Goal: Complete application form: Complete application form

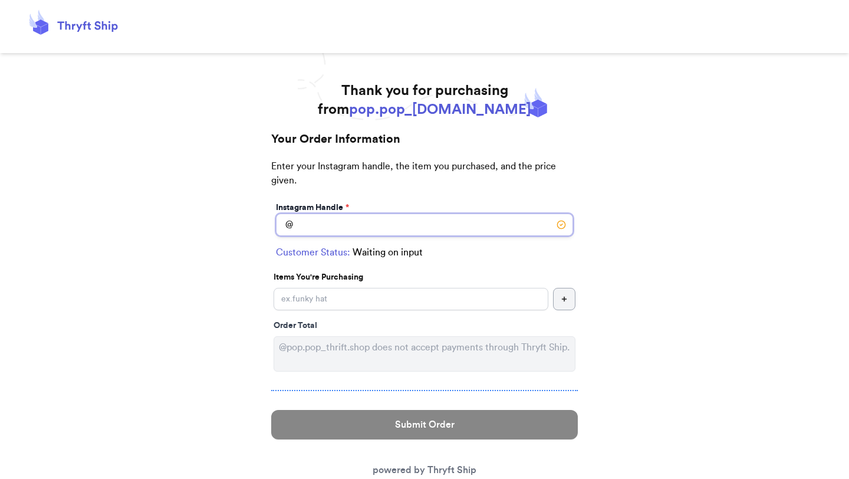
click at [427, 236] on input "Instagram Handle *" at bounding box center [424, 225] width 297 height 22
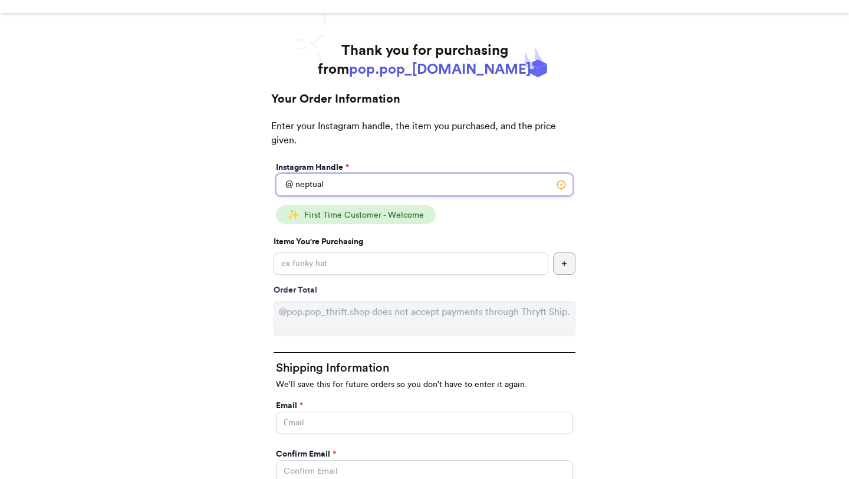
scroll to position [41, 0]
type input "neptual"
click at [433, 274] on input "Instagram Handle *" at bounding box center [411, 263] width 275 height 22
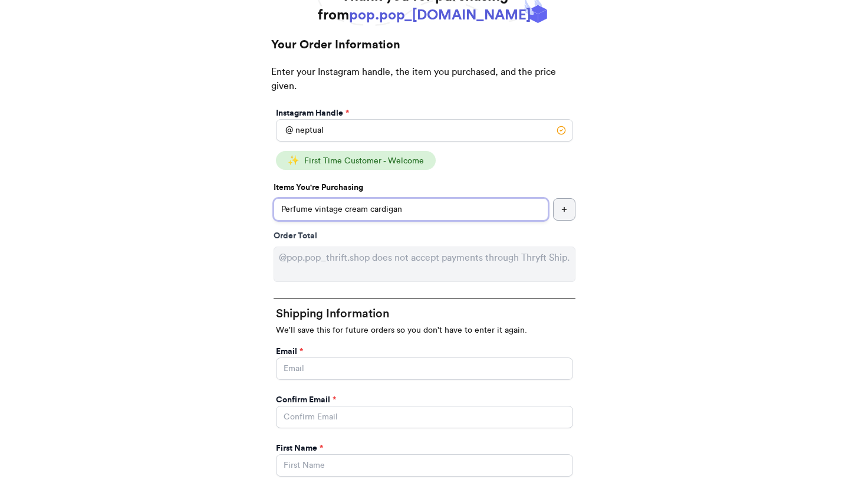
scroll to position [6, 0]
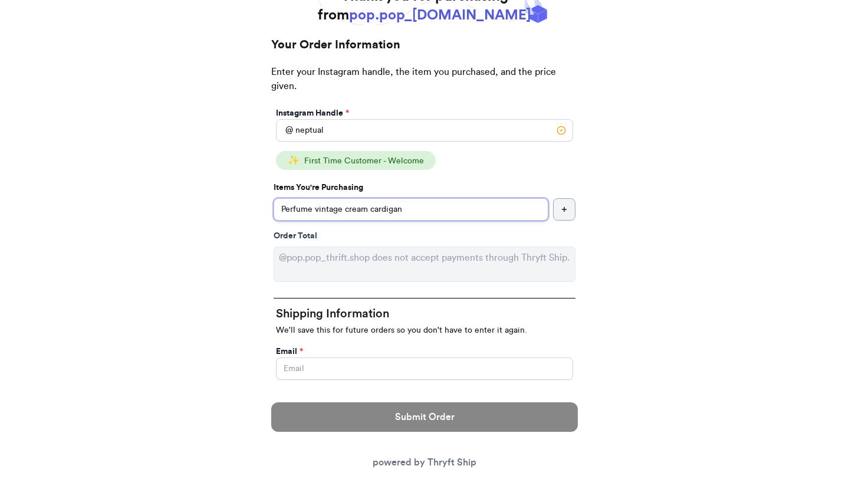
type input "Perfume vintage cream cardigan"
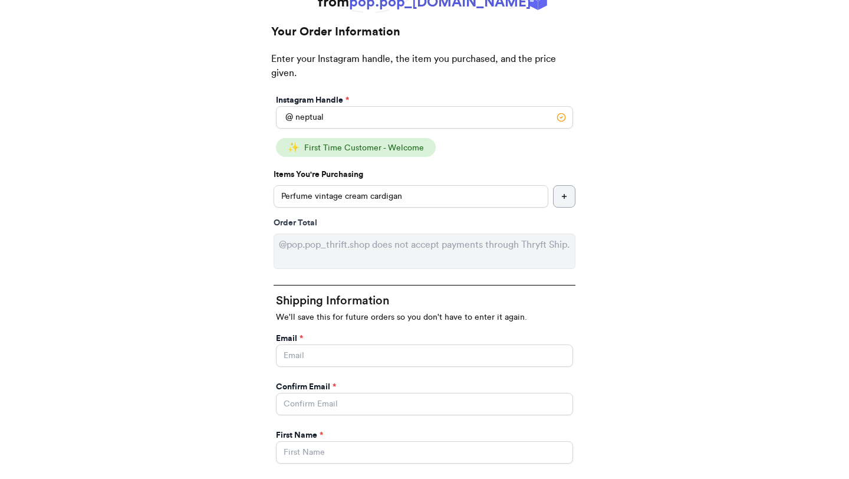
scroll to position [153, 0]
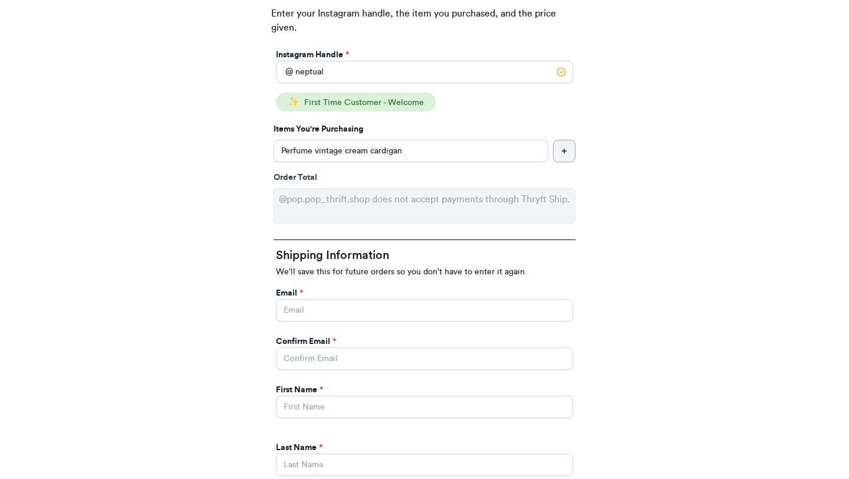
click at [233, 288] on div "Thank you for purchasing from pop.pop_[DOMAIN_NAME] Your Order Information Ente…" at bounding box center [424, 465] width 849 height 1072
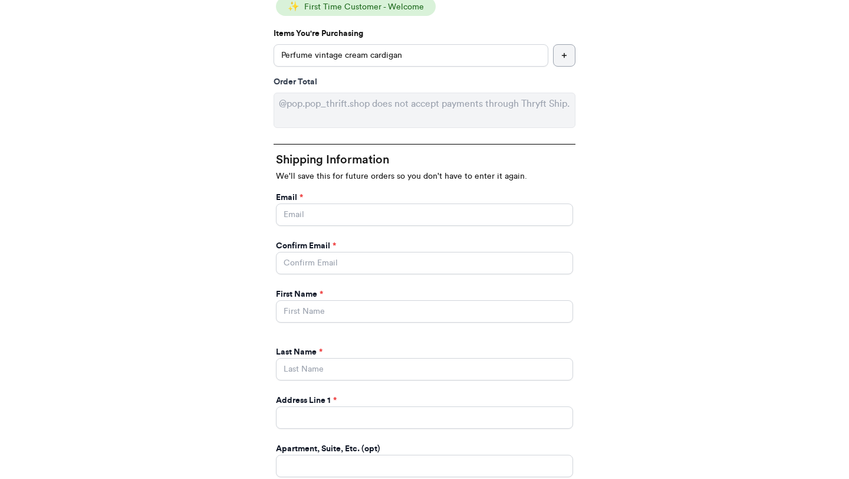
scroll to position [258, 0]
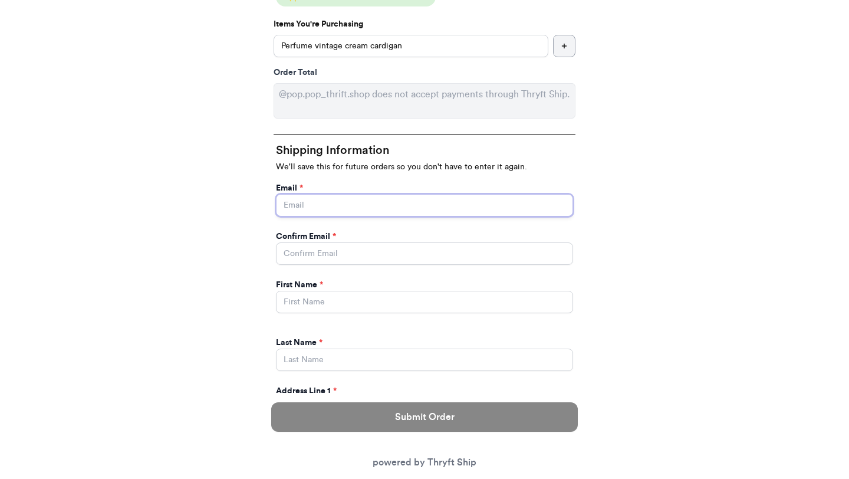
click at [320, 216] on input "Instagram Handle *" at bounding box center [424, 205] width 297 height 22
type input "[EMAIL_ADDRESS][DOMAIN_NAME]"
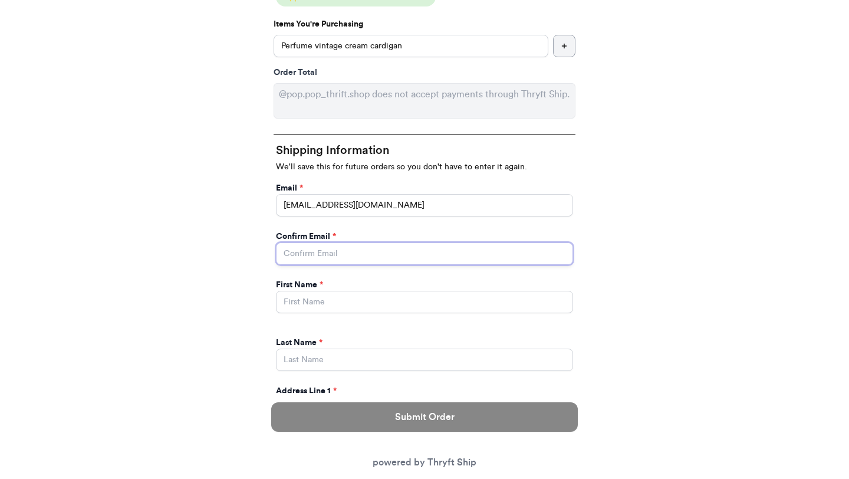
type input "[EMAIL_ADDRESS][DOMAIN_NAME]"
type input "[PERSON_NAME]"
type input "[STREET_ADDRESS]"
select select "SC"
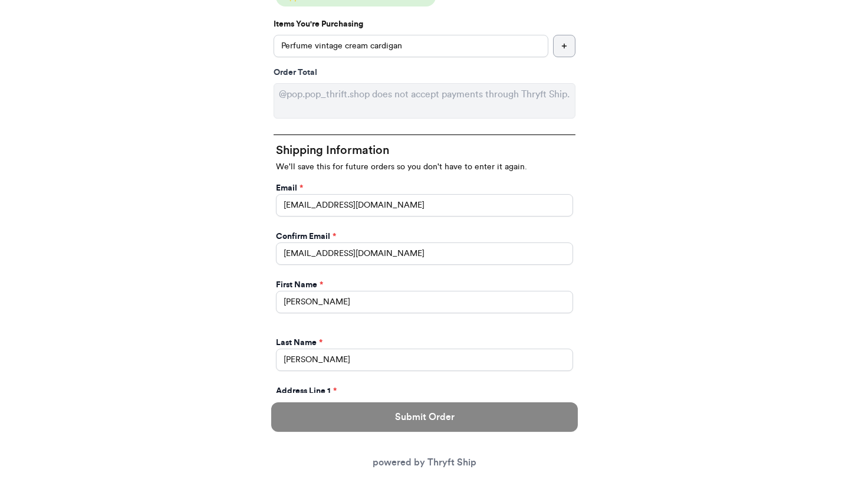
type input "Cowpens"
type input "29330"
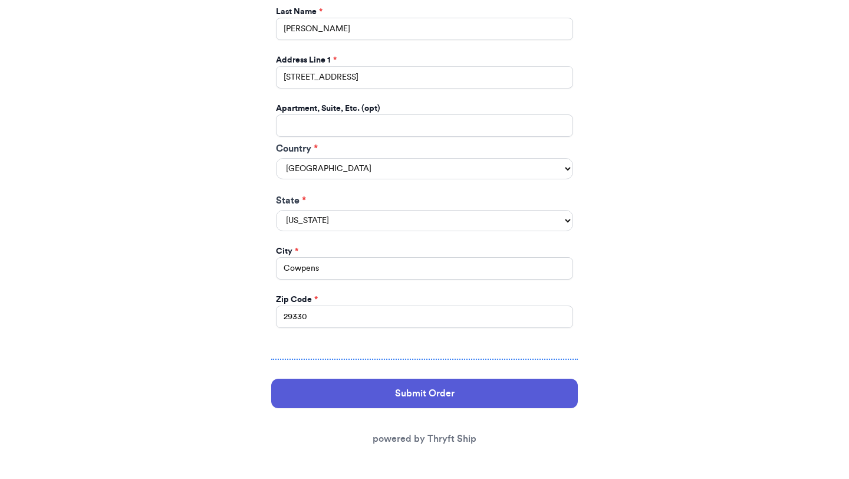
scroll to position [739, 0]
click at [339, 318] on form "Instagram Handle * @ neptual ✨ First Time Customer - Welcome Items You're Purch…" at bounding box center [424, 33] width 307 height 845
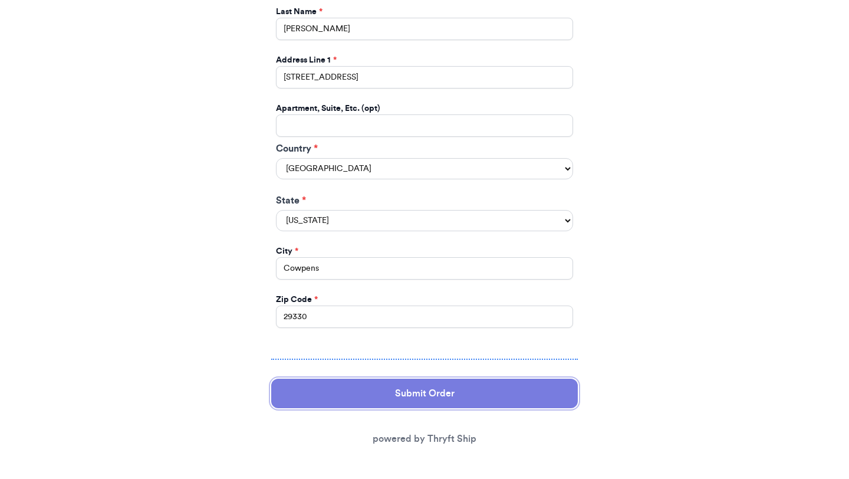
click at [395, 379] on button "Submit Order" at bounding box center [424, 393] width 307 height 29
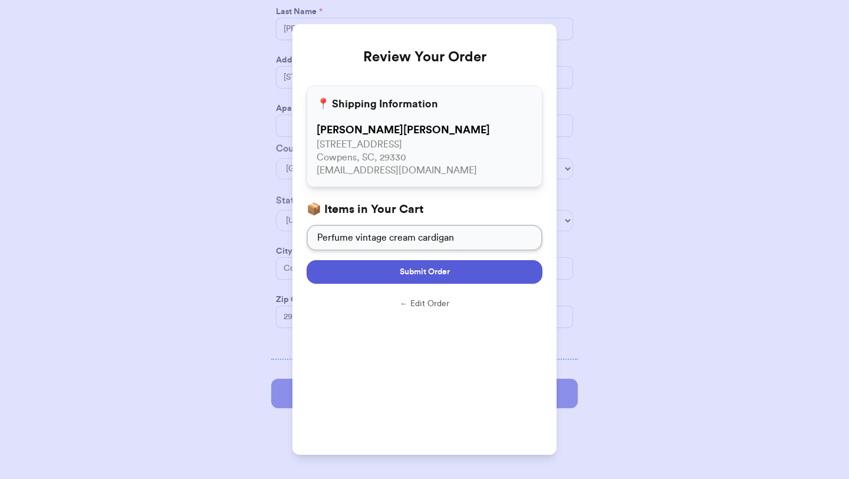
click at [450, 278] on span "Submit Order" at bounding box center [425, 272] width 50 height 12
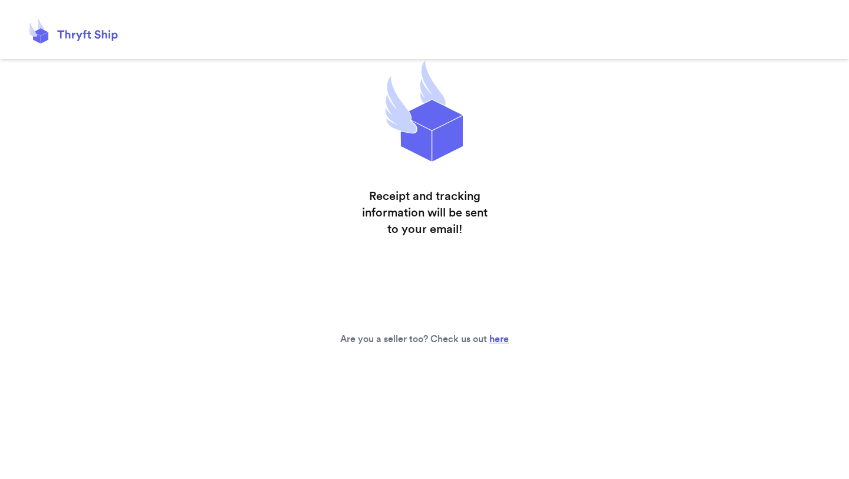
scroll to position [0, 0]
